Goal: Transaction & Acquisition: Download file/media

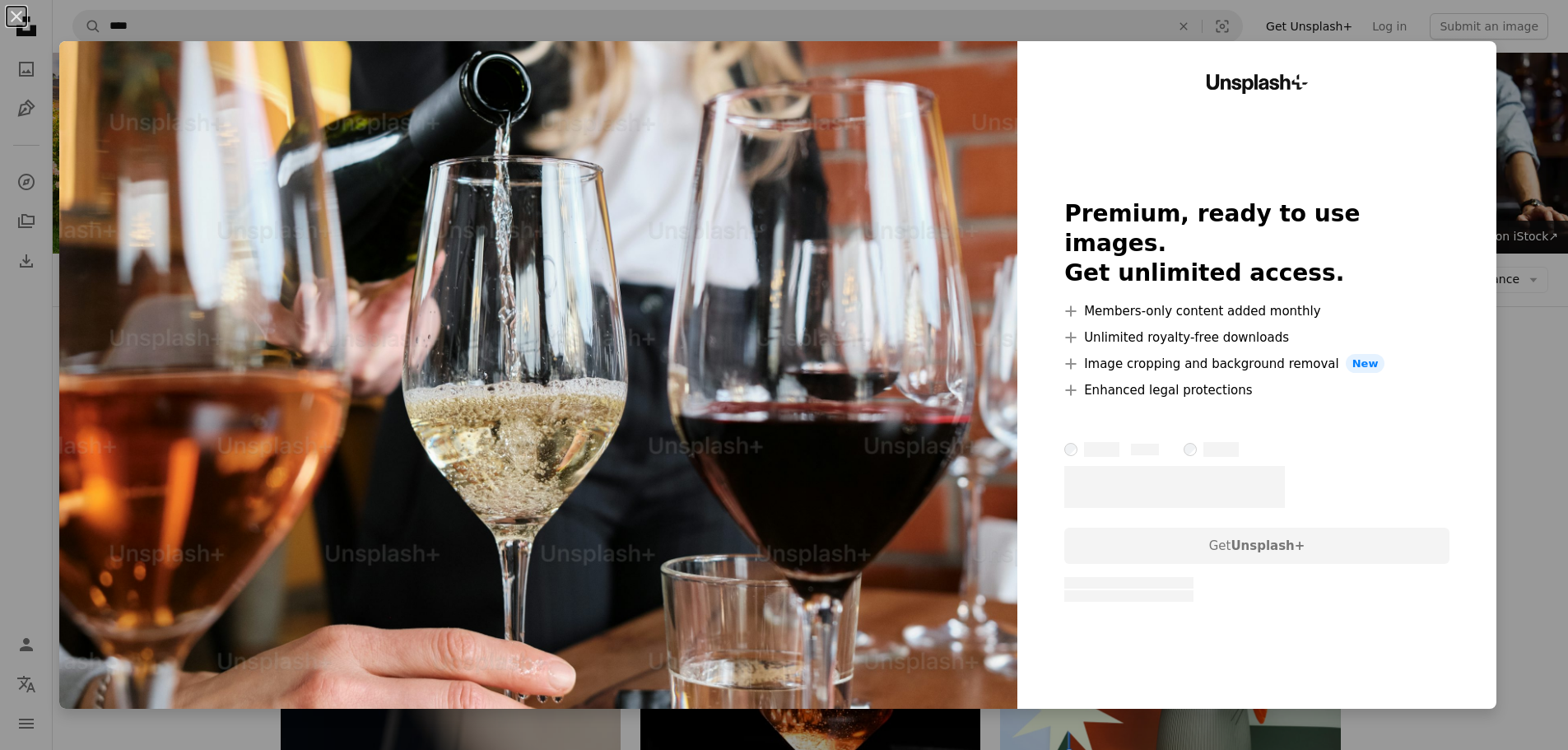
scroll to position [11085, 0]
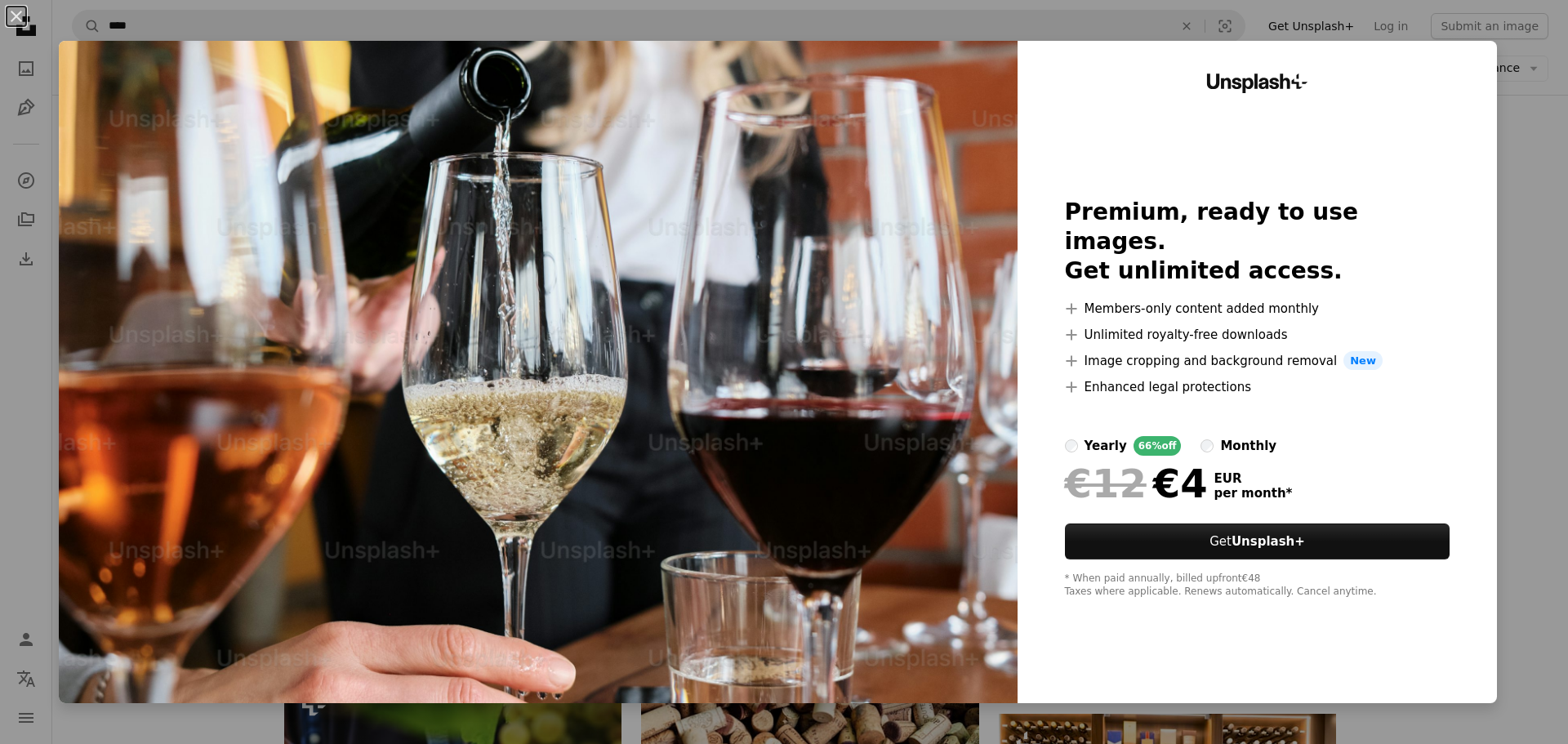
click at [1522, 179] on div "An X shape Unsplash+ Premium, ready to use images. Get unlimited access. A plus…" at bounding box center [784, 372] width 1568 height 744
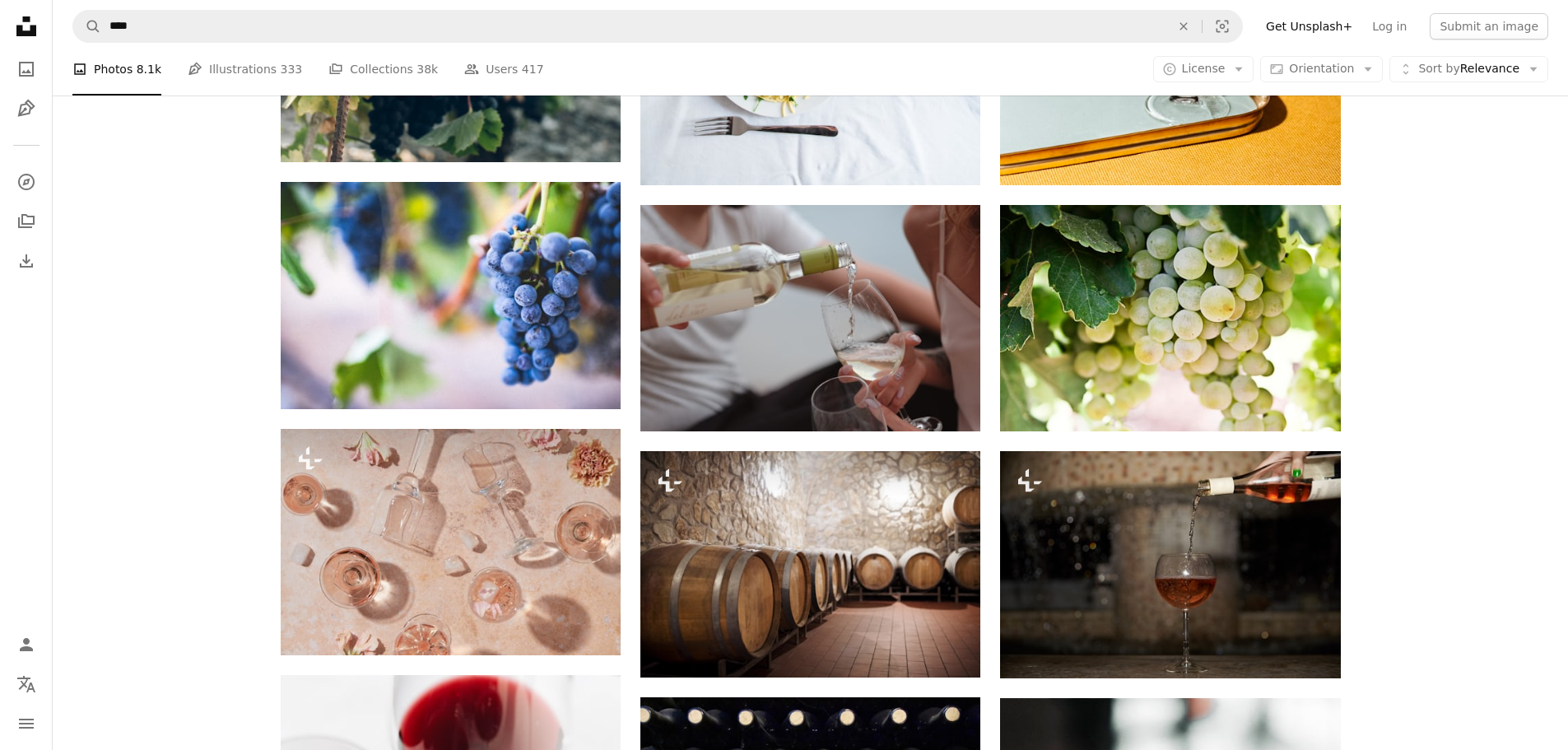
scroll to position [14873, 0]
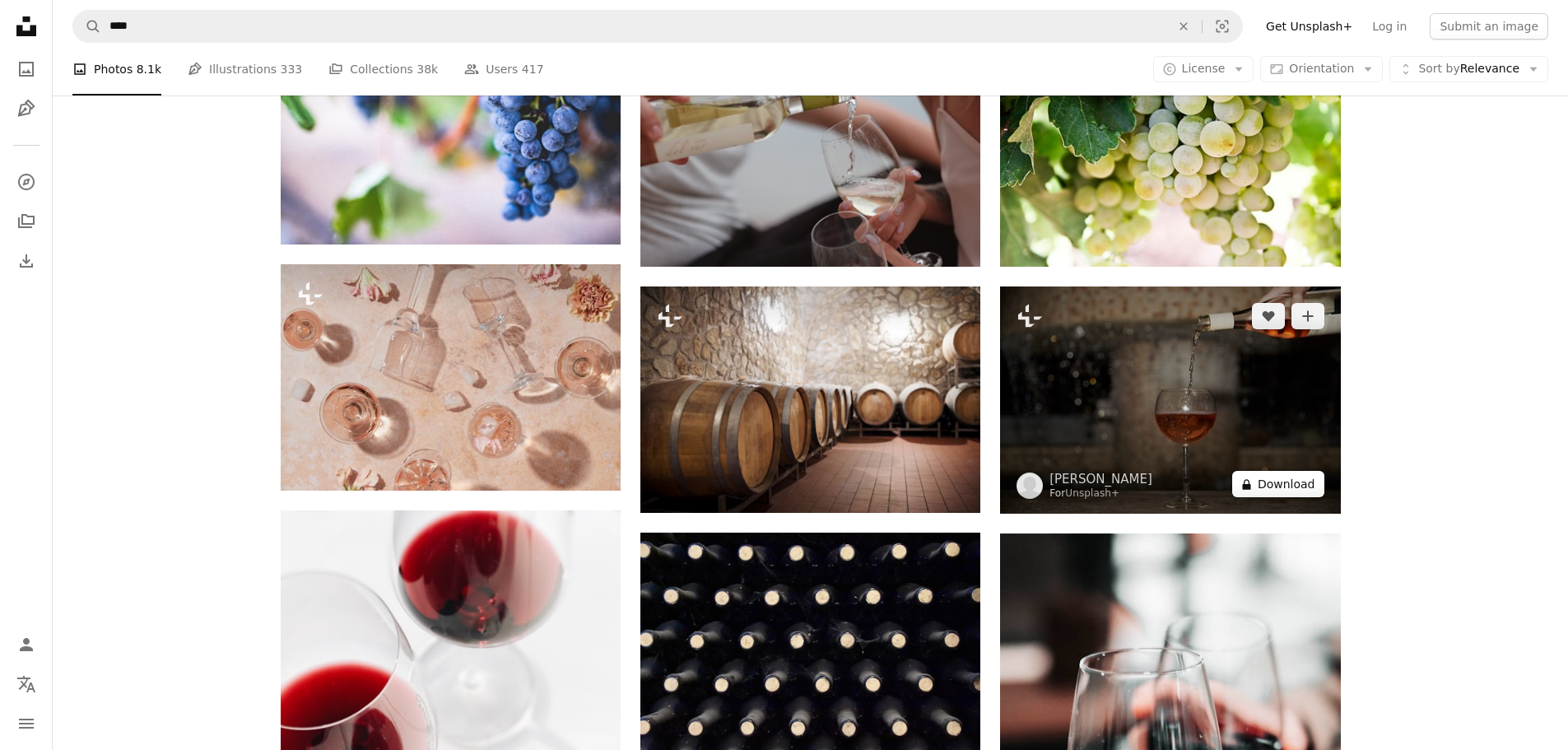
click at [1284, 484] on button "A lock Download" at bounding box center [1278, 484] width 92 height 27
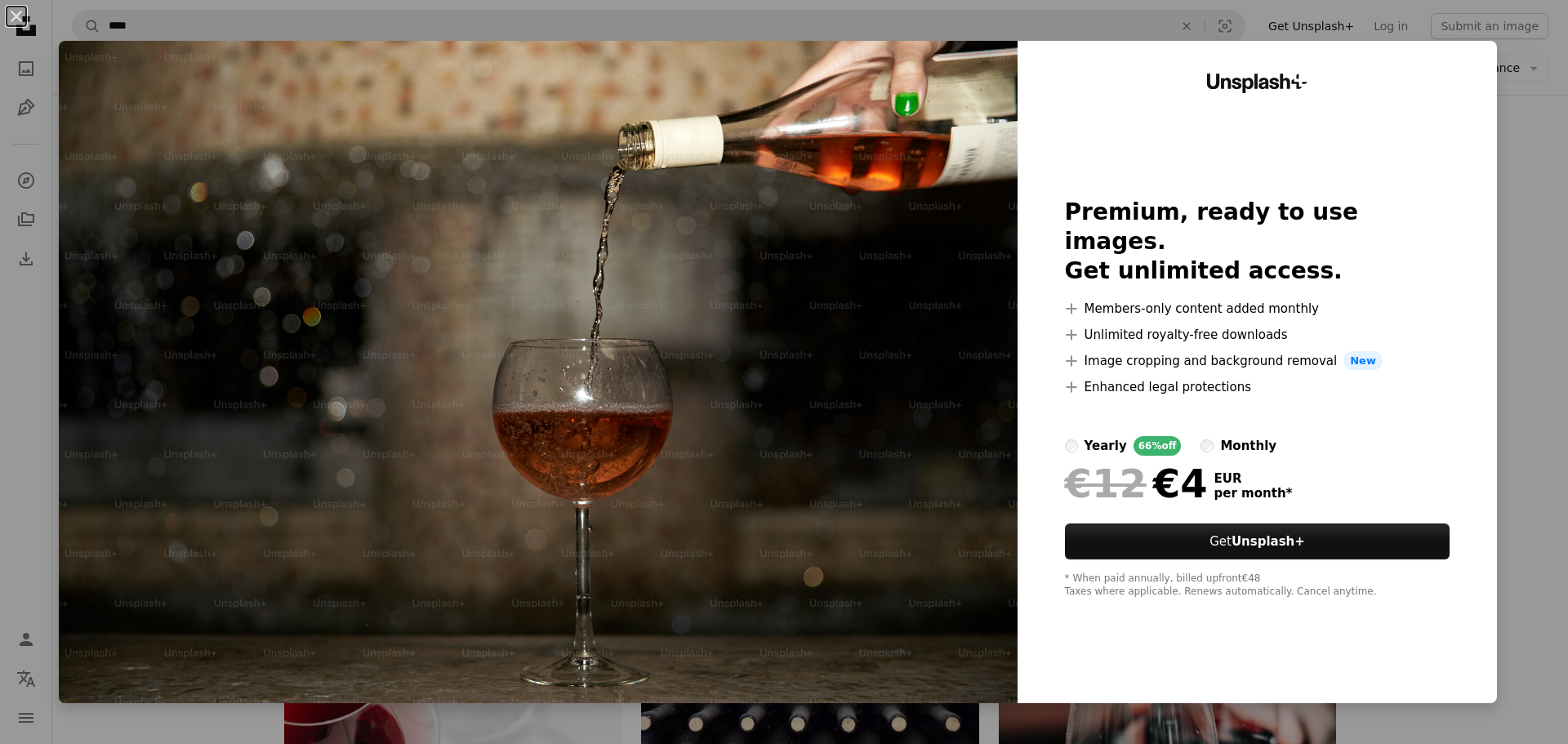
click at [1538, 133] on div "An X shape Unsplash+ Premium, ready to use images. Get unlimited access. A plus…" at bounding box center [784, 372] width 1568 height 744
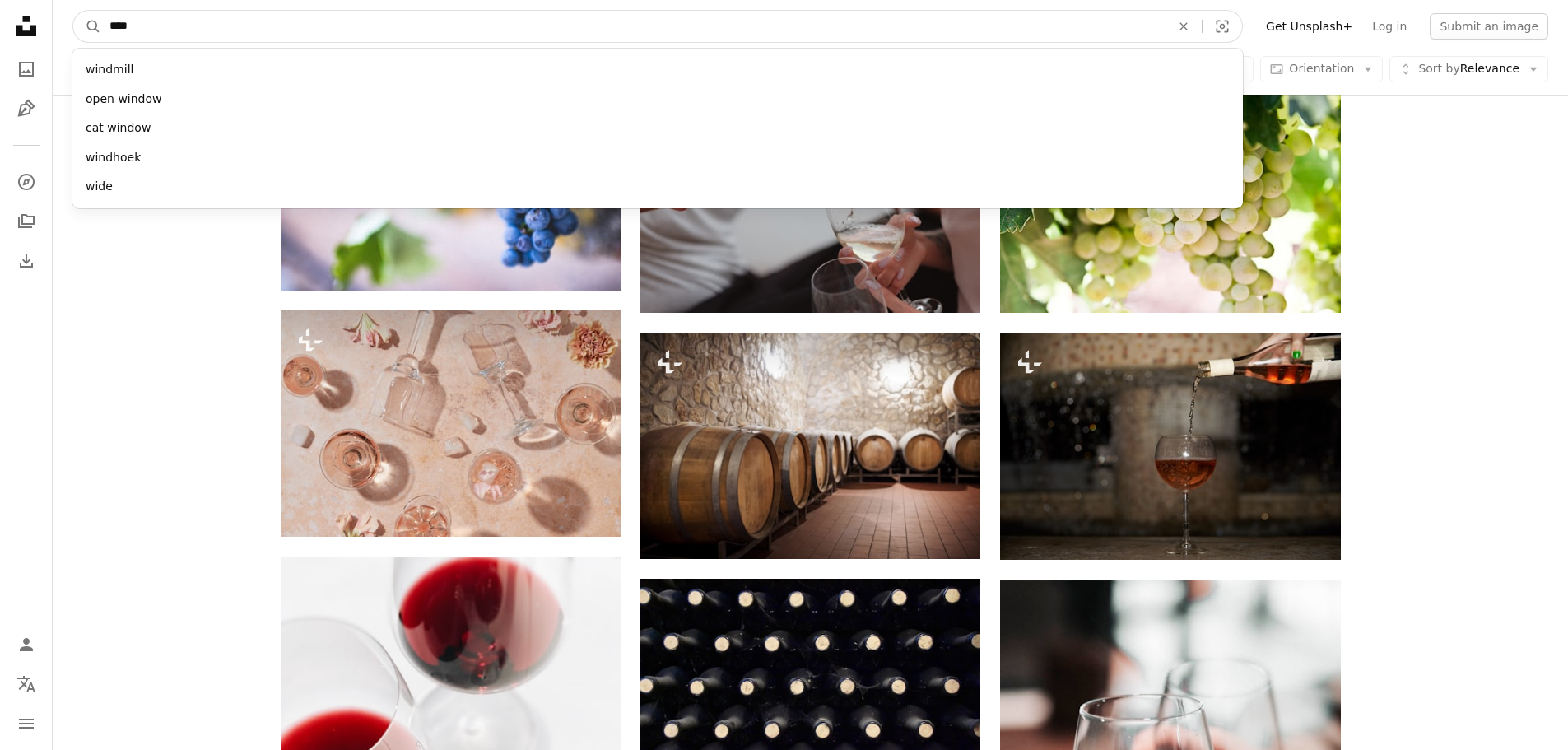
scroll to position [14788, 0]
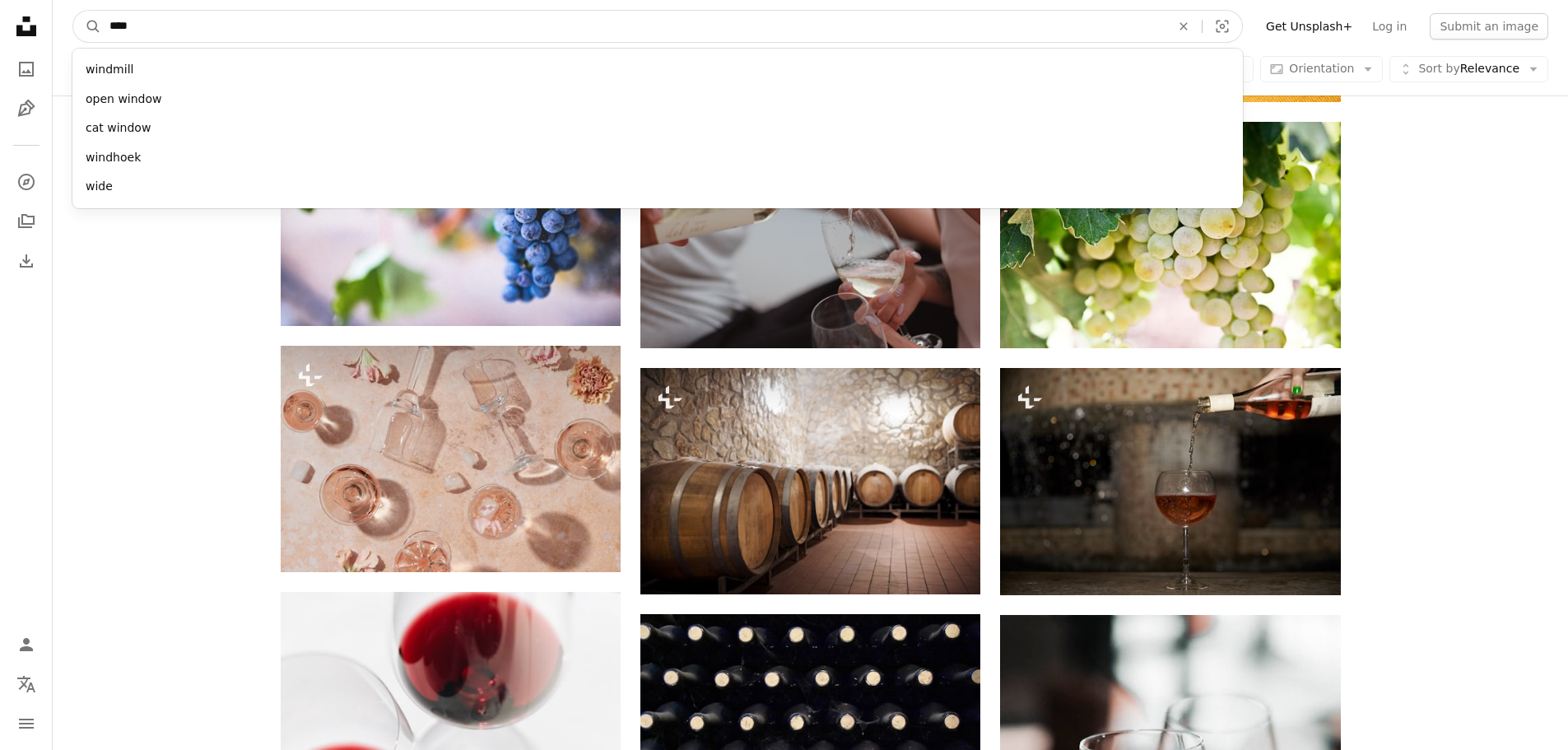
drag, startPoint x: 265, startPoint y: 21, endPoint x: 10, endPoint y: 10, distance: 255.2
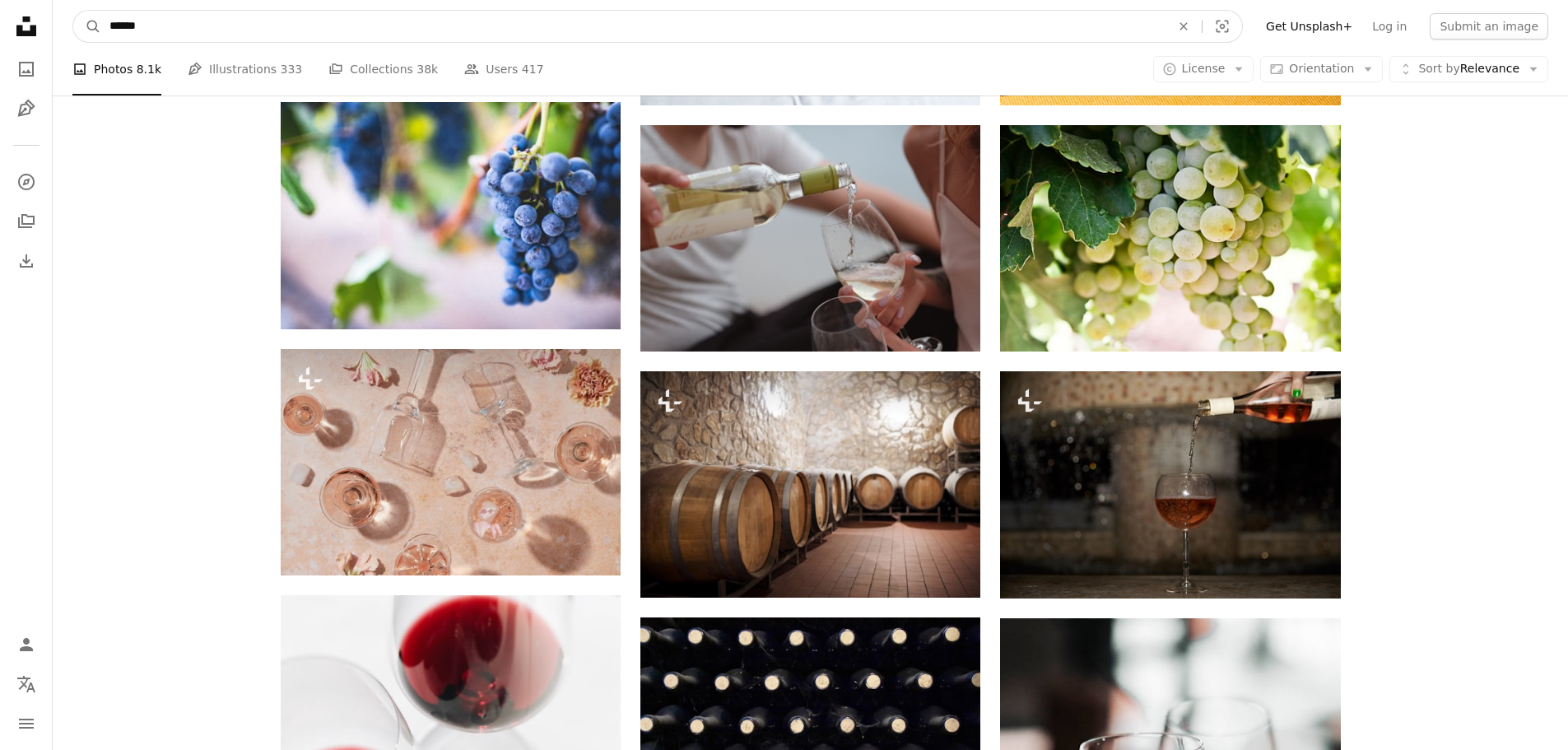
type input "*******"
click button "A magnifying glass" at bounding box center [88, 26] width 28 height 31
